Goal: Transaction & Acquisition: Book appointment/travel/reservation

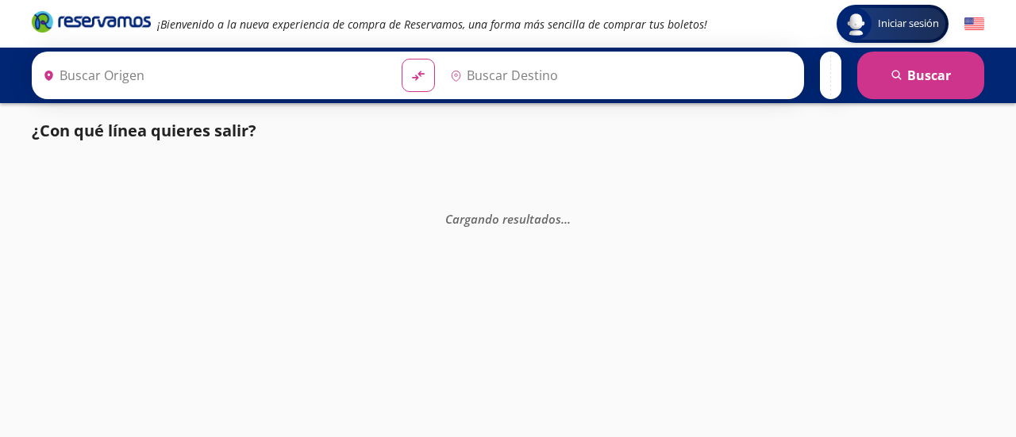
type input "[GEOGRAPHIC_DATA], [GEOGRAPHIC_DATA]"
type input "Santiago de Querétaro, [GEOGRAPHIC_DATA]"
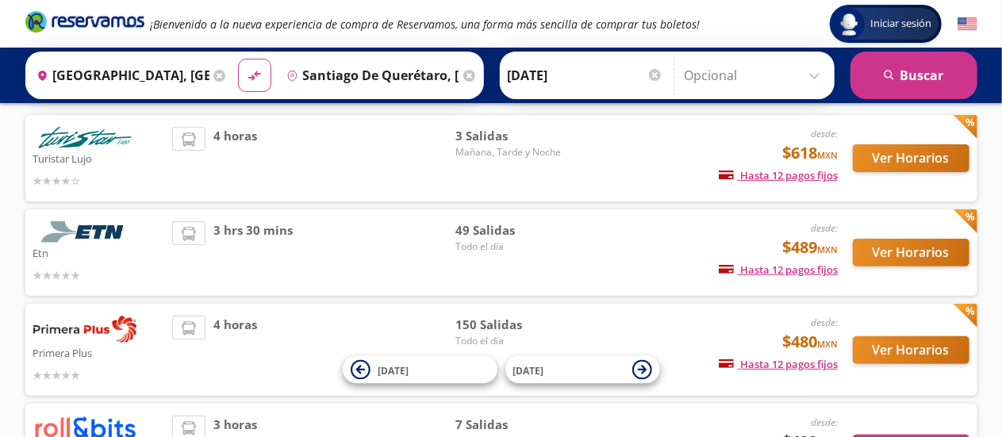
scroll to position [108, 0]
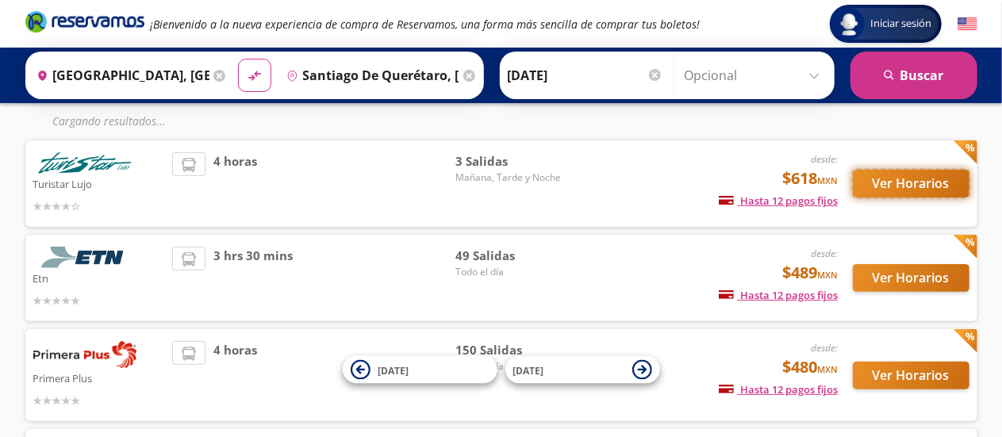
click at [865, 194] on button "Ver Horarios" at bounding box center [911, 184] width 117 height 28
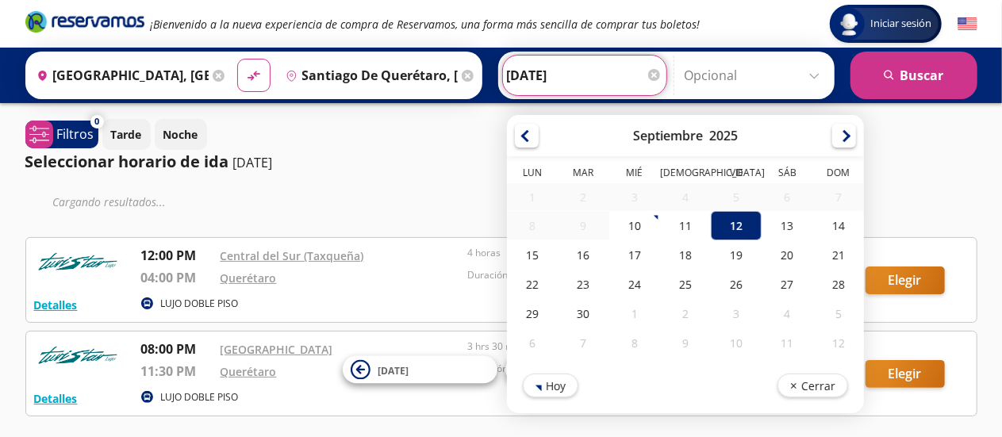
click at [554, 80] on input "[DATE]" at bounding box center [585, 76] width 156 height 40
click at [621, 252] on div "17" at bounding box center [634, 254] width 51 height 29
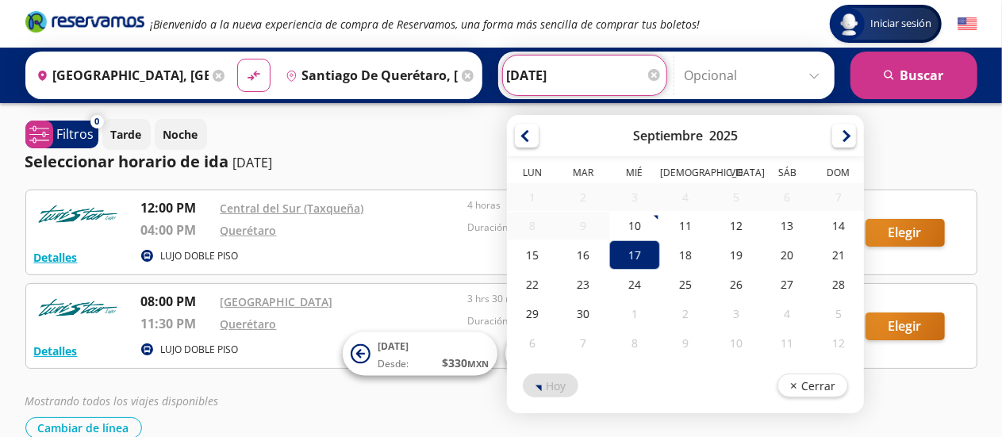
type input "[DATE]"
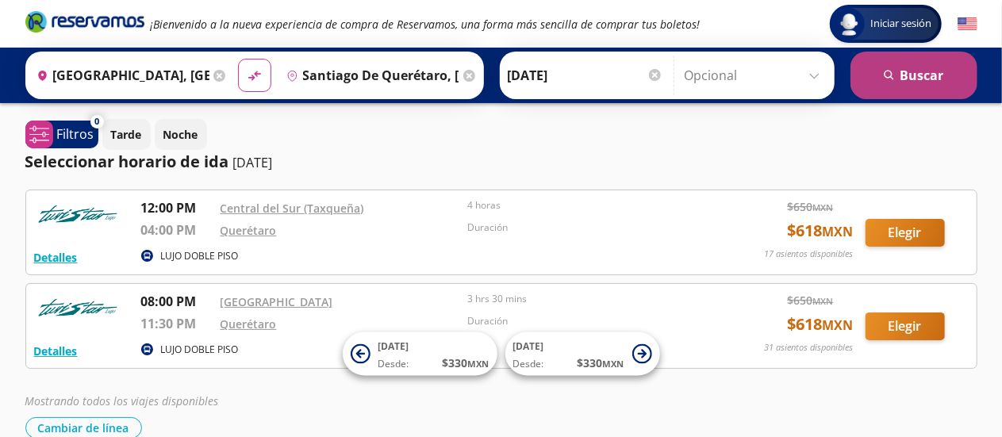
click at [894, 79] on icon "submit" at bounding box center [889, 75] width 10 height 10
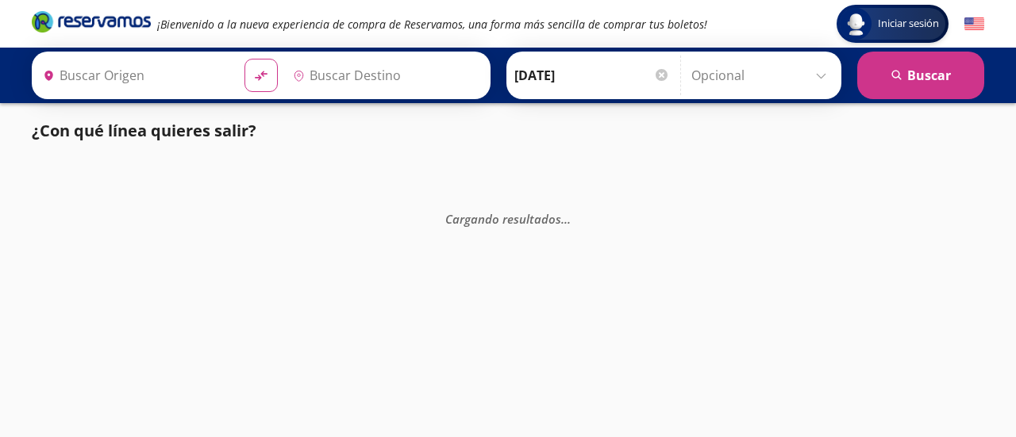
type input "[GEOGRAPHIC_DATA], [GEOGRAPHIC_DATA]"
type input "Santiago de Querétaro, [GEOGRAPHIC_DATA]"
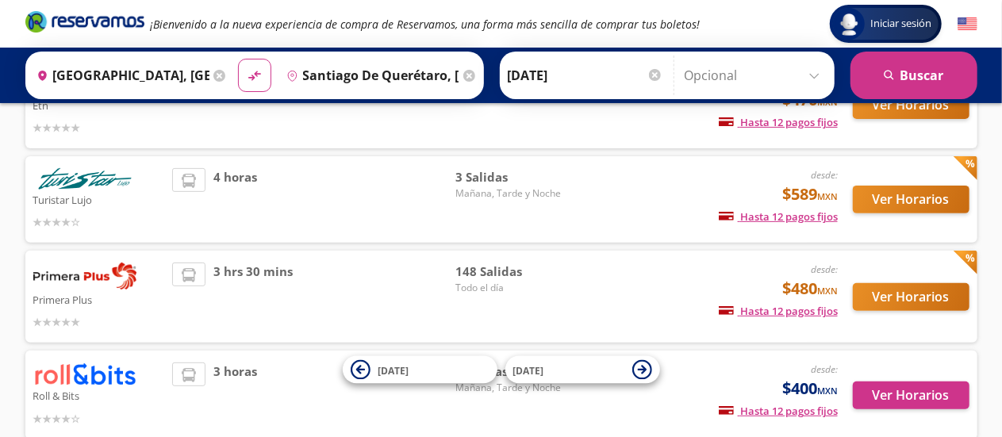
scroll to position [46, 0]
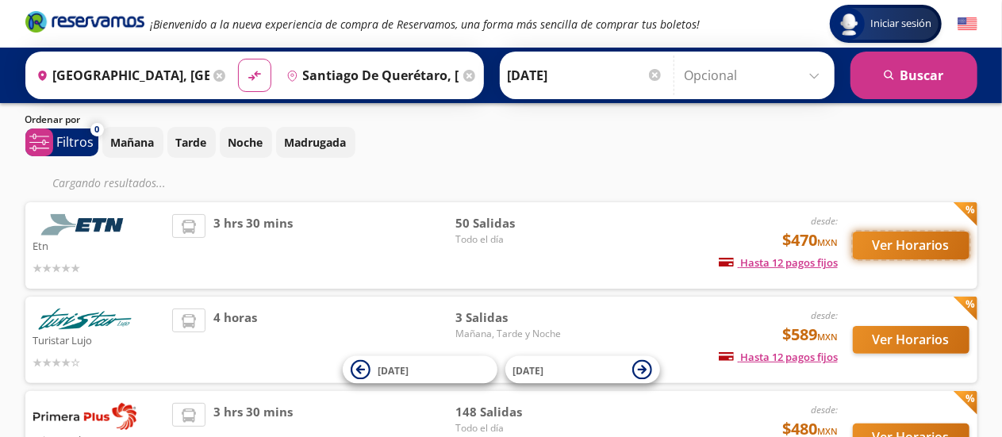
click at [891, 244] on button "Ver Horarios" at bounding box center [911, 246] width 117 height 28
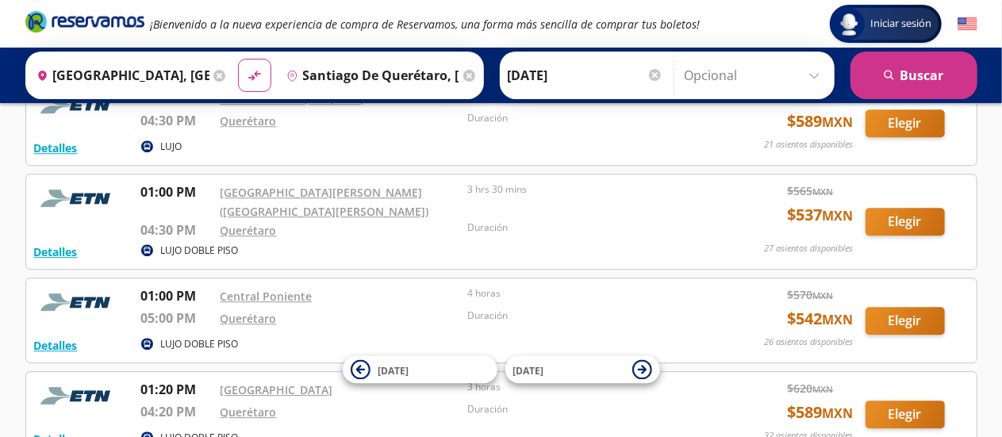
scroll to position [2372, 0]
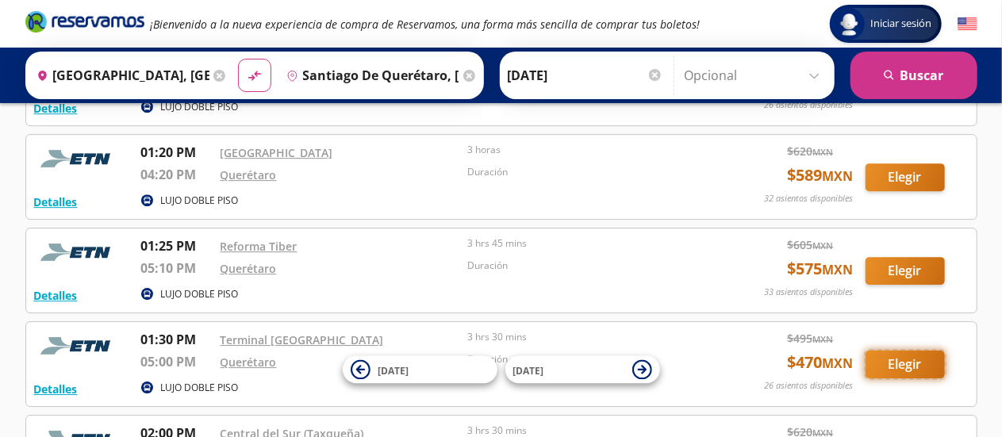
click at [910, 351] on button "Elegir" at bounding box center [905, 365] width 79 height 28
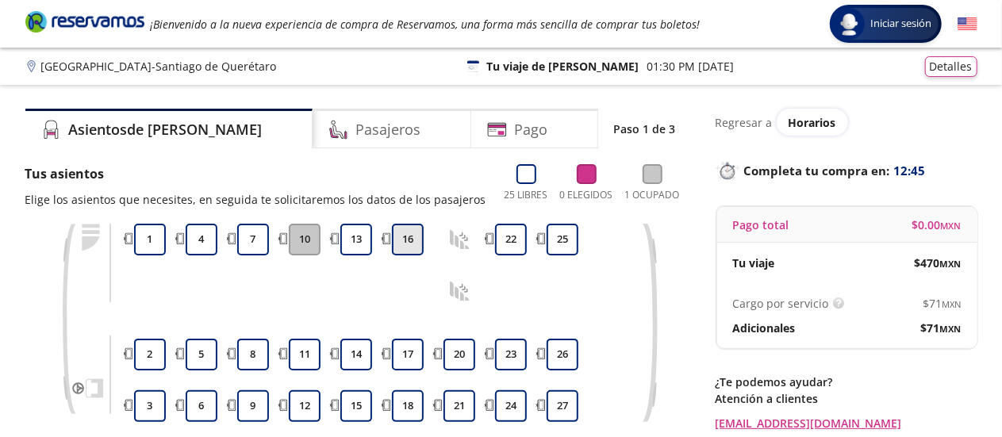
click at [410, 237] on button "16" at bounding box center [408, 240] width 32 height 32
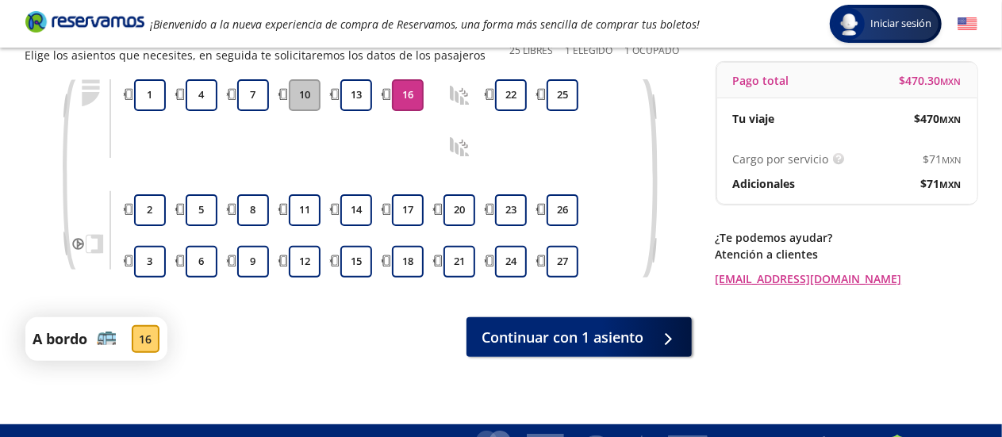
scroll to position [144, 0]
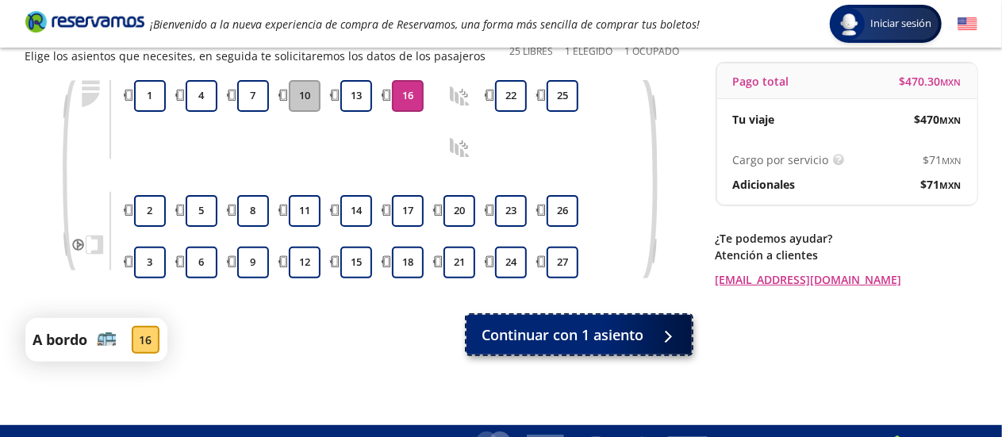
click at [632, 331] on span "Continuar con 1 asiento" at bounding box center [564, 335] width 162 height 21
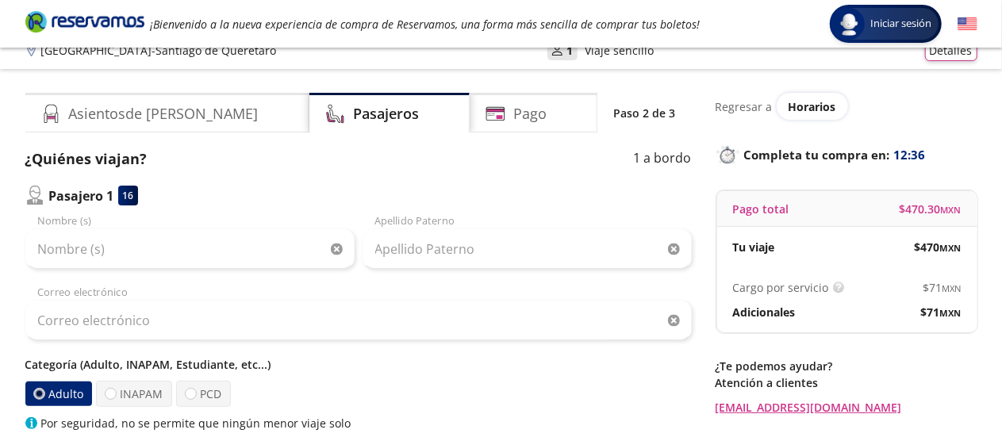
scroll to position [15, 0]
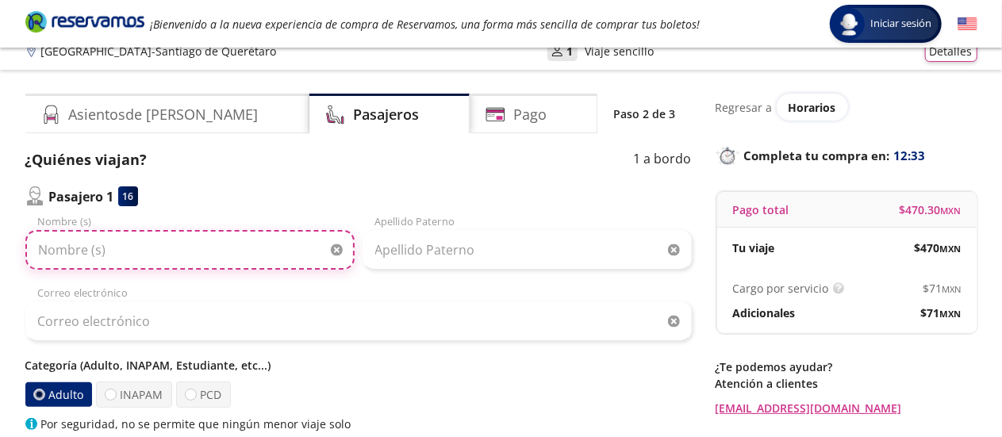
click at [225, 255] on input "Nombre (s)" at bounding box center [189, 250] width 329 height 40
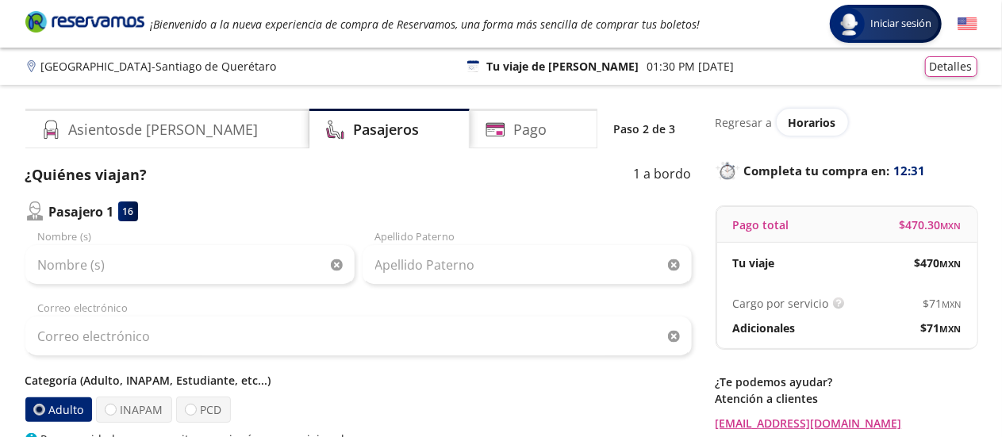
click at [102, 30] on icon "Brand Logo" at bounding box center [84, 22] width 119 height 24
